Goal: Check status

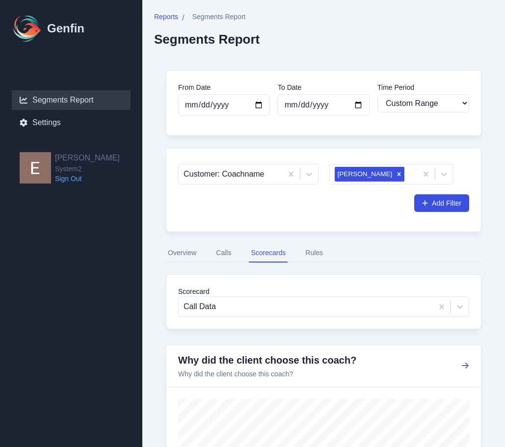
select select "custom"
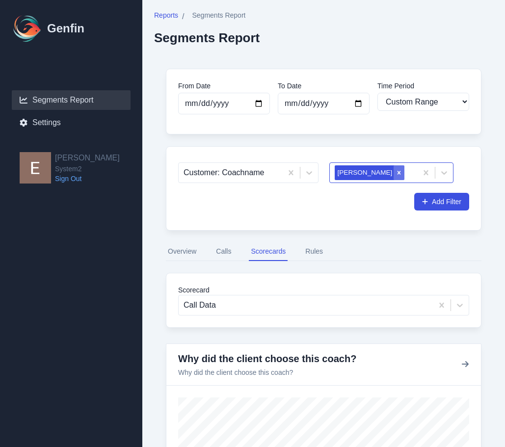
click at [397, 173] on icon "Remove Alex Fumbah Jr" at bounding box center [398, 172] width 3 height 3
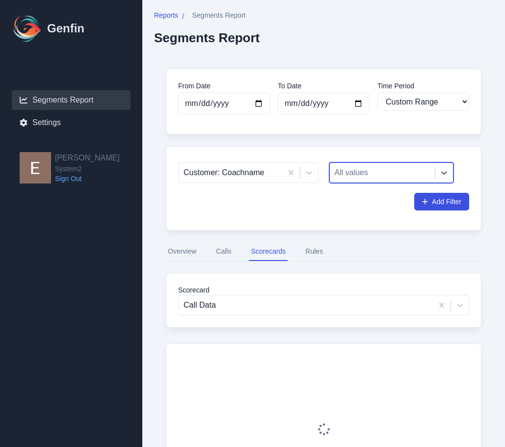
click at [379, 174] on div at bounding box center [382, 173] width 96 height 14
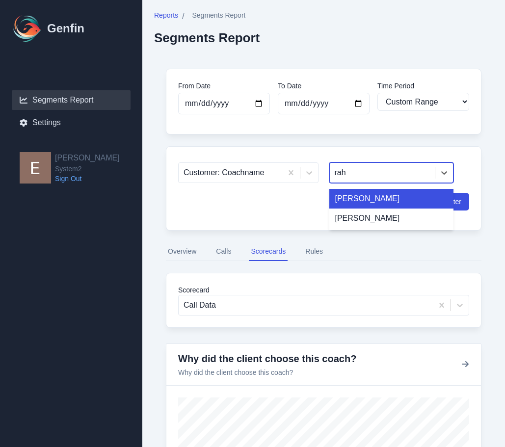
type input "rahj"
click at [378, 196] on div "[PERSON_NAME]" at bounding box center [391, 199] width 125 height 20
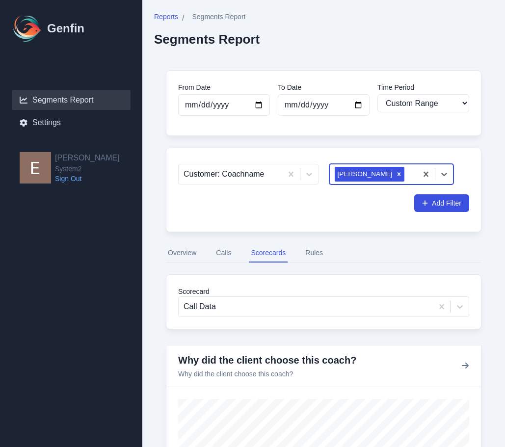
click at [188, 258] on button "Overview" at bounding box center [182, 253] width 32 height 19
